Goal: Find specific page/section: Find specific page/section

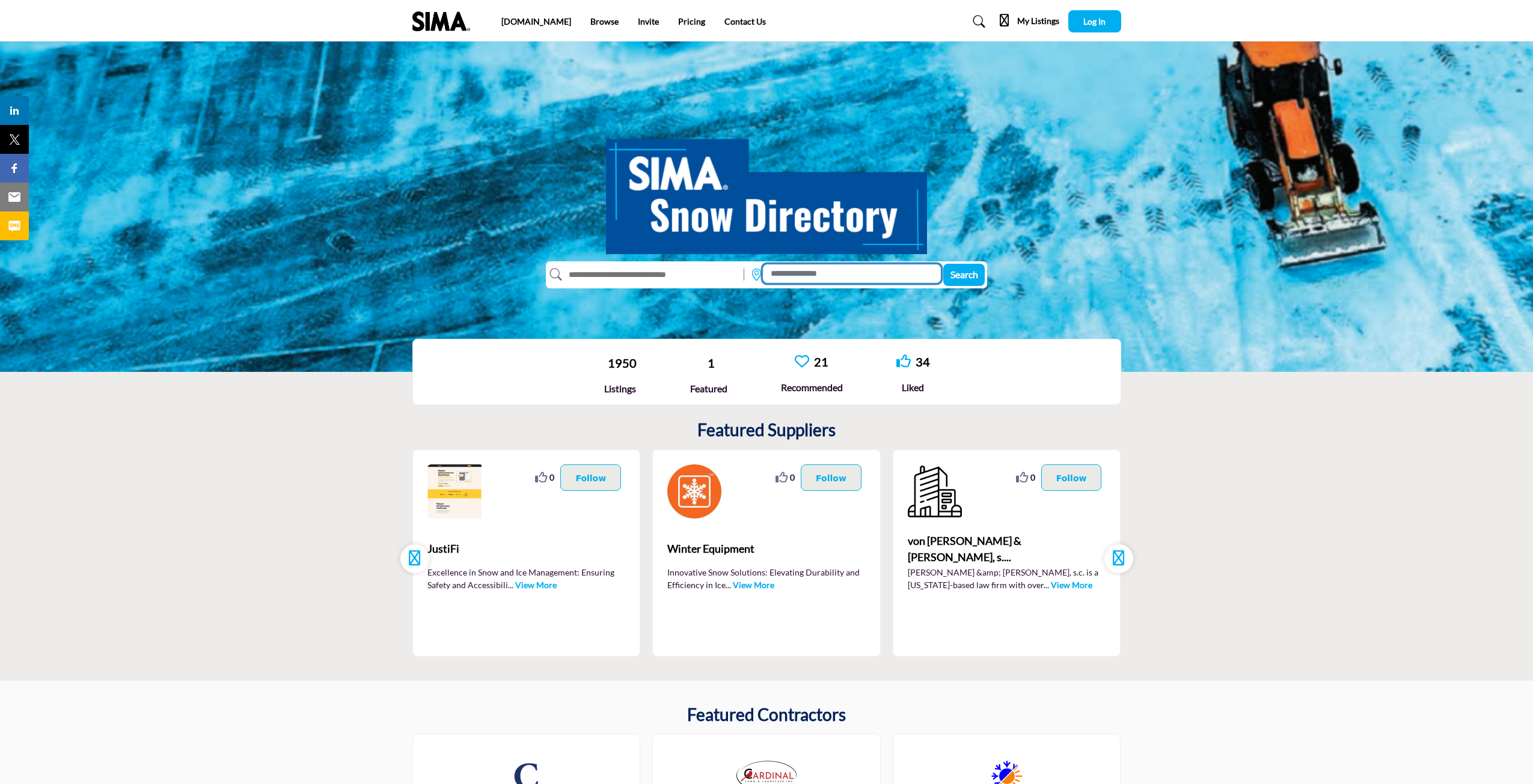
click at [815, 273] on input at bounding box center [851, 274] width 178 height 19
type input "****"
click at [943, 264] on button "Search" at bounding box center [964, 275] width 42 height 22
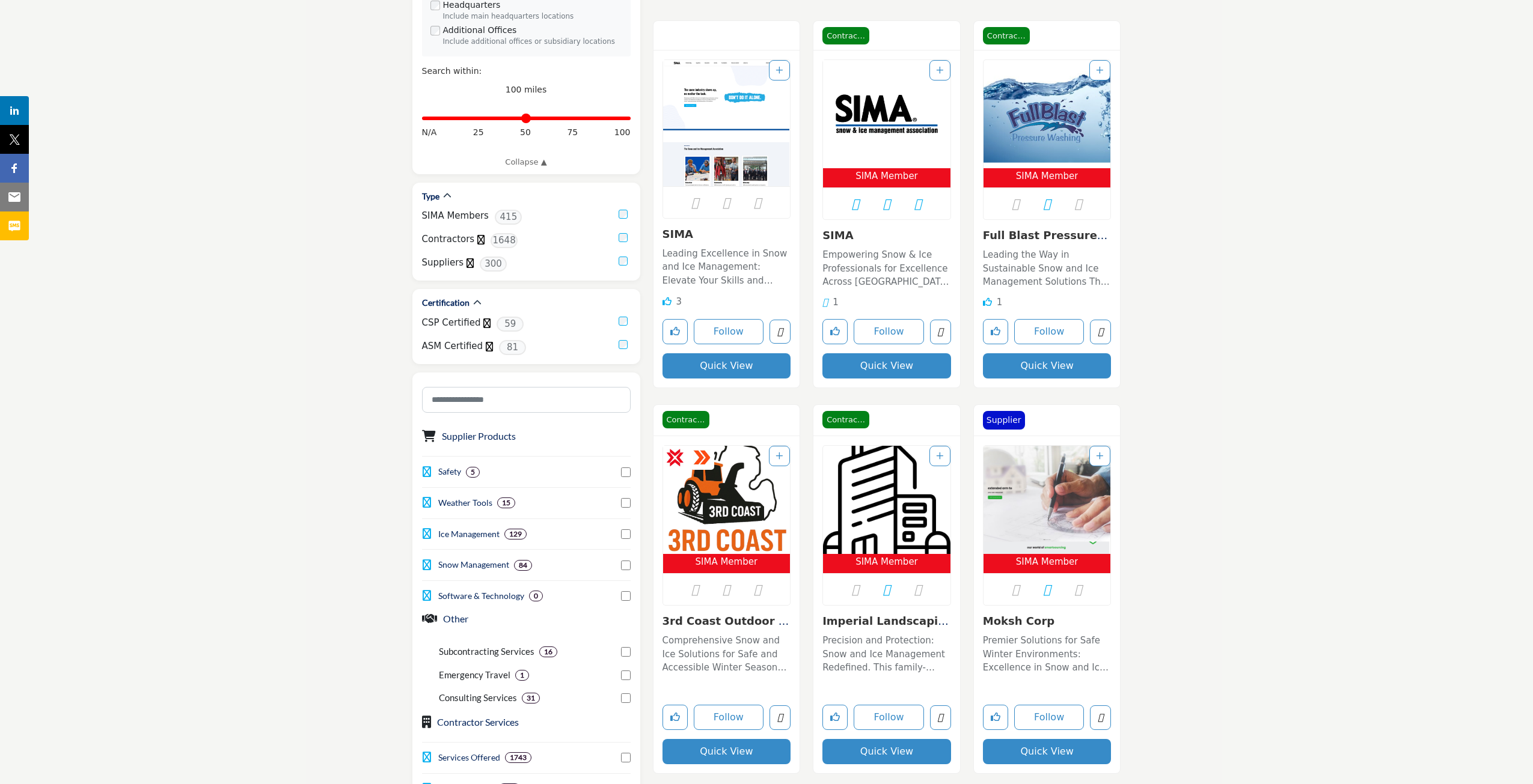
scroll to position [661, 0]
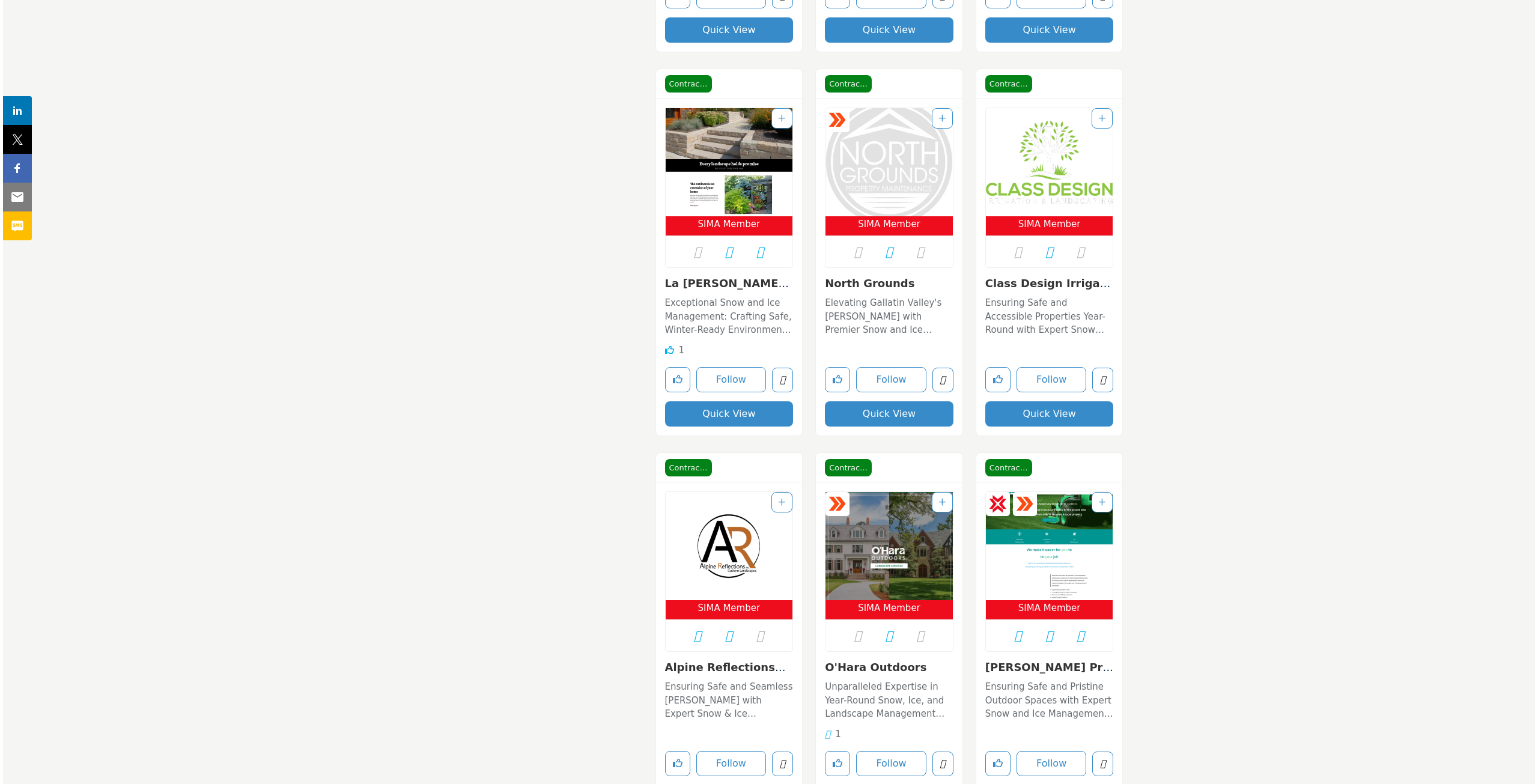
scroll to position [3125, 0]
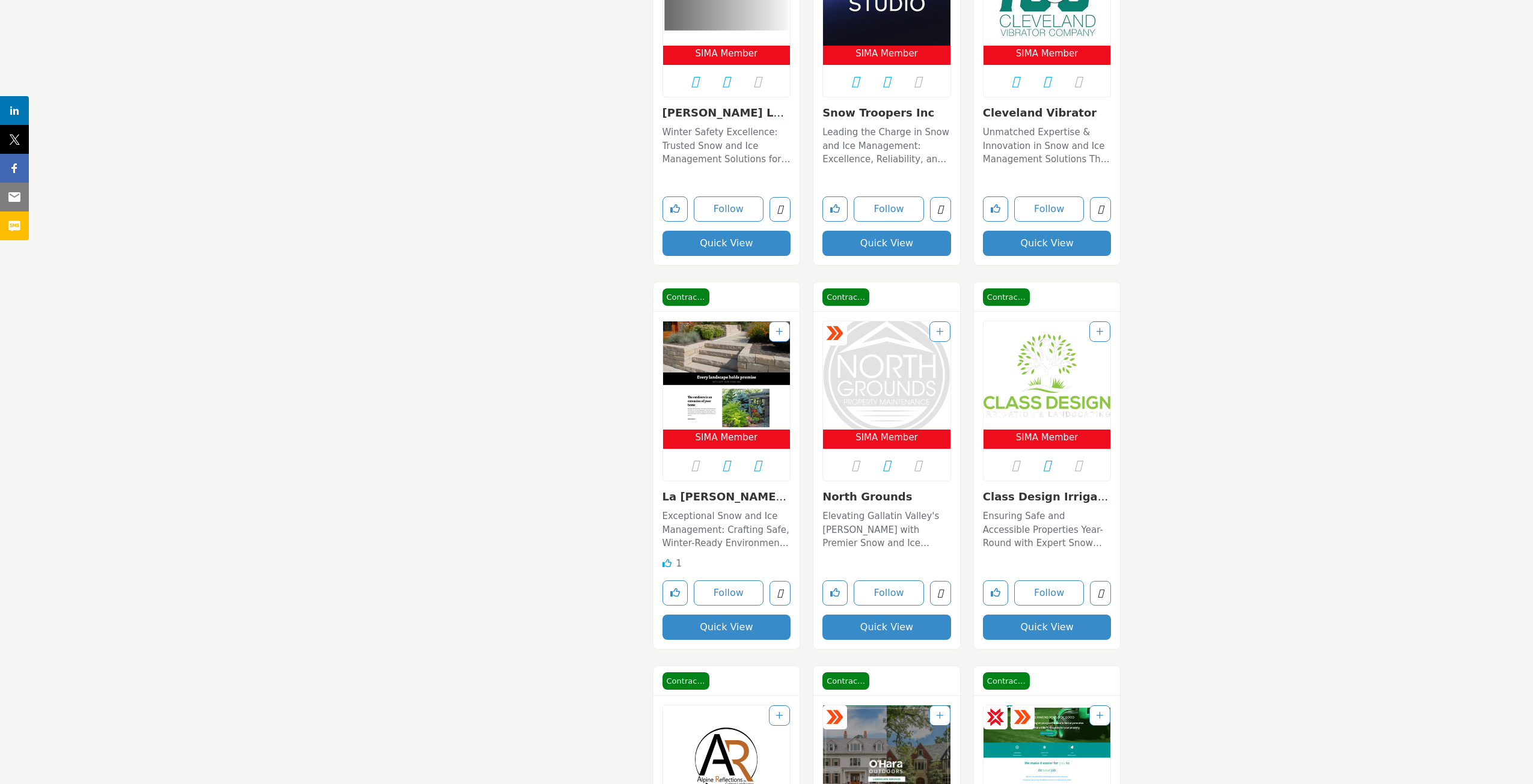
click at [1028, 625] on button "Quick View" at bounding box center [1046, 628] width 129 height 25
